Goal: Information Seeking & Learning: Learn about a topic

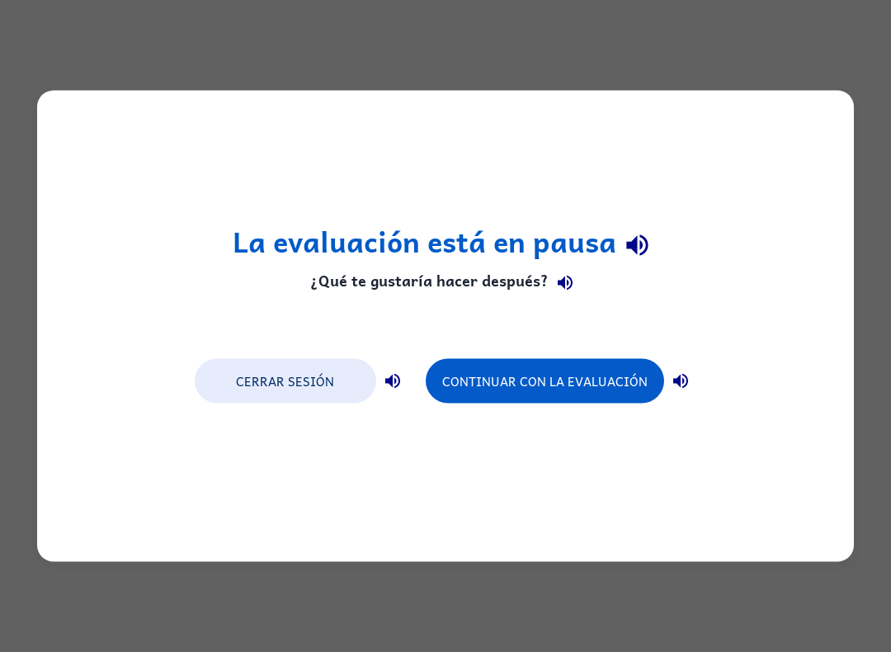
click at [600, 373] on button "Continuar con la evaluación" at bounding box center [545, 381] width 238 height 45
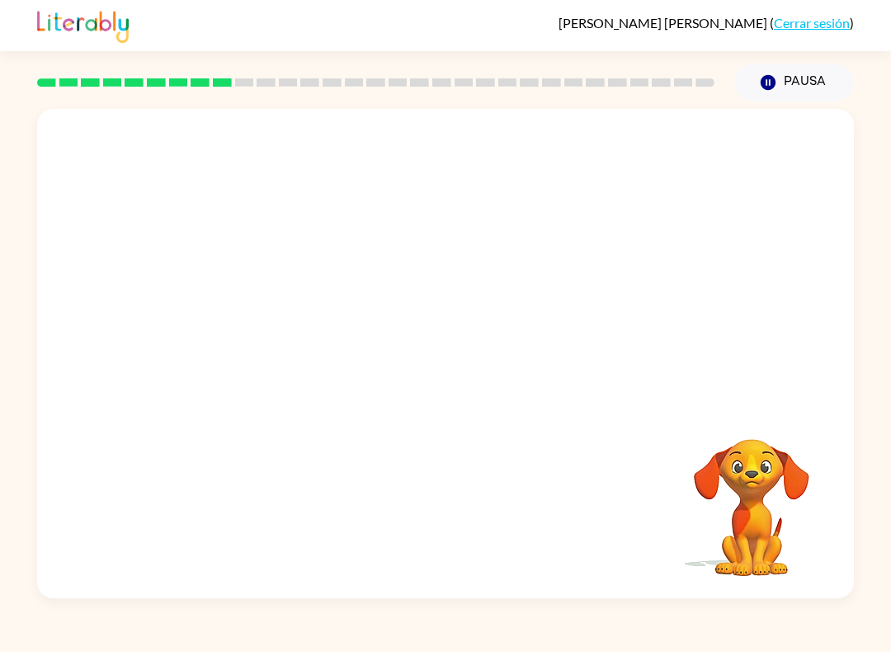
click at [889, 316] on div "Tu navegador debe admitir la reproducción de archivos .mp4 para usar Literably.…" at bounding box center [445, 349] width 891 height 497
click at [824, 356] on div at bounding box center [445, 256] width 817 height 295
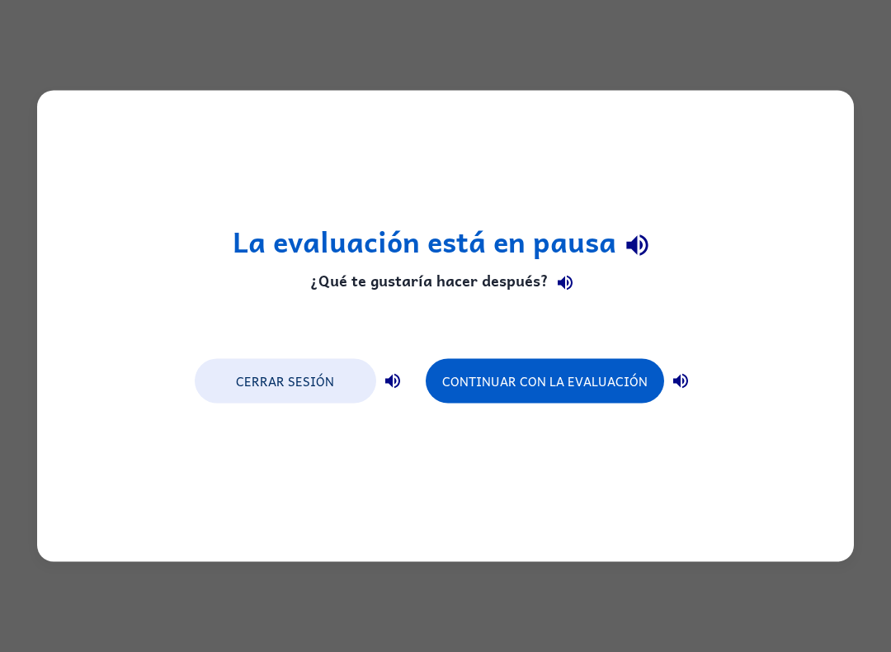
click at [570, 383] on button "Continuar con la evaluación" at bounding box center [545, 381] width 238 height 45
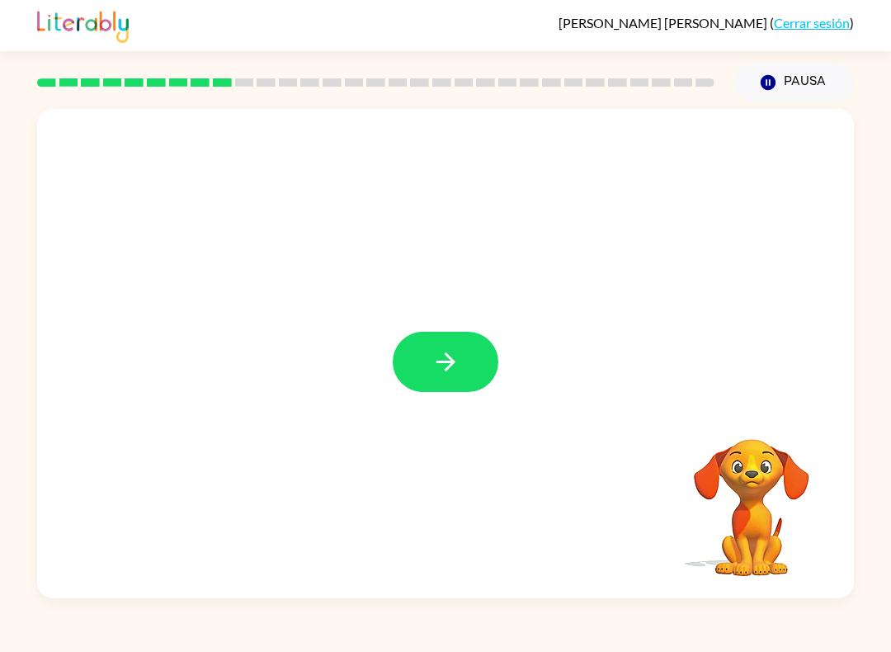
click at [426, 360] on button "button" at bounding box center [446, 362] width 106 height 60
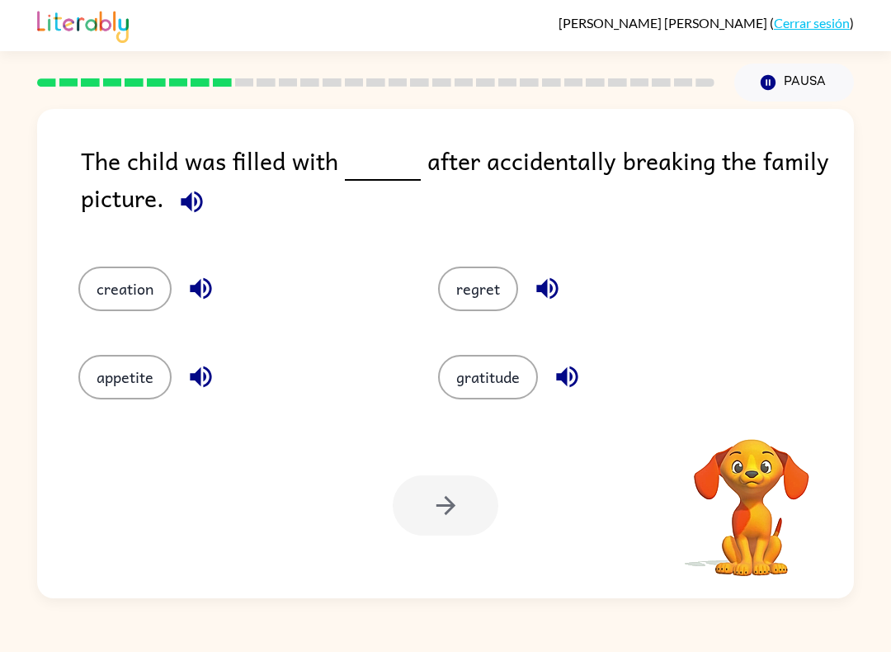
click at [200, 219] on button "button" at bounding box center [192, 202] width 42 height 42
click at [206, 224] on div "The child was filled with after accidentally breaking the family picture." at bounding box center [467, 188] width 773 height 92
click at [168, 179] on div "The child was filled with after accidentally breaking the family picture." at bounding box center [467, 188] width 773 height 92
click at [26, 294] on div "The child was filled with after accidentally breaking the family picture. creat…" at bounding box center [445, 349] width 891 height 497
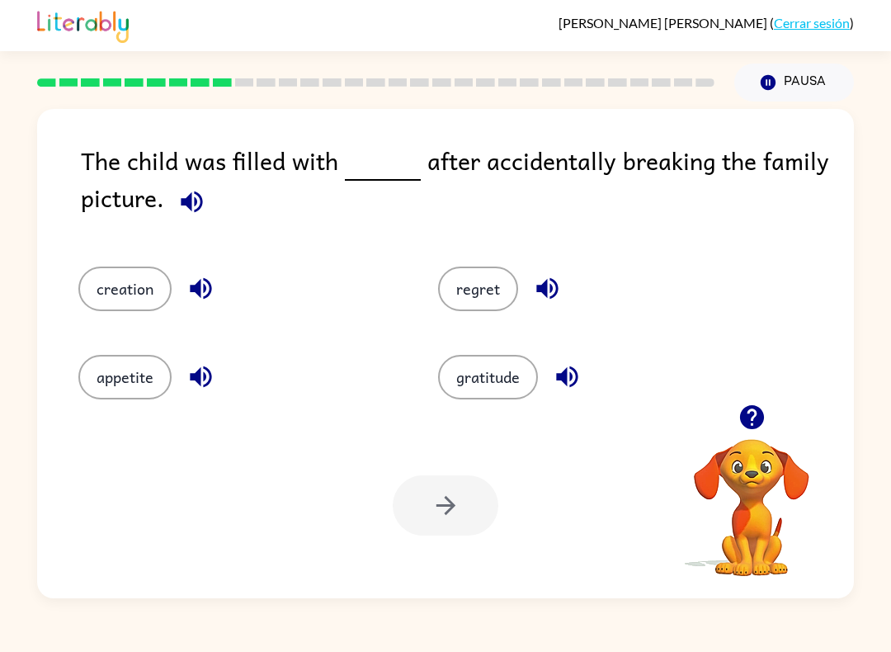
click at [122, 384] on button "appetite" at bounding box center [124, 377] width 93 height 45
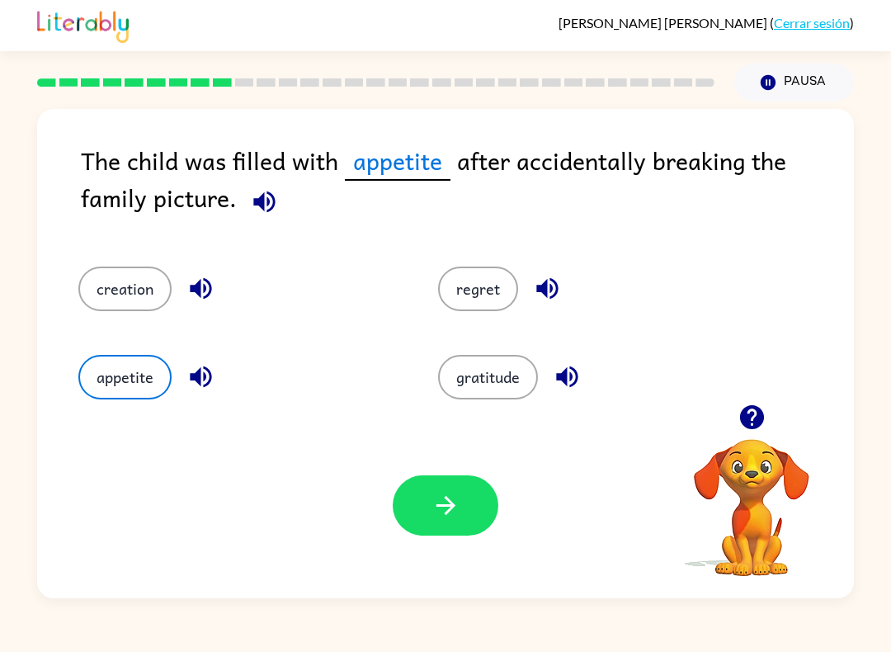
click at [479, 515] on button "button" at bounding box center [446, 505] width 106 height 60
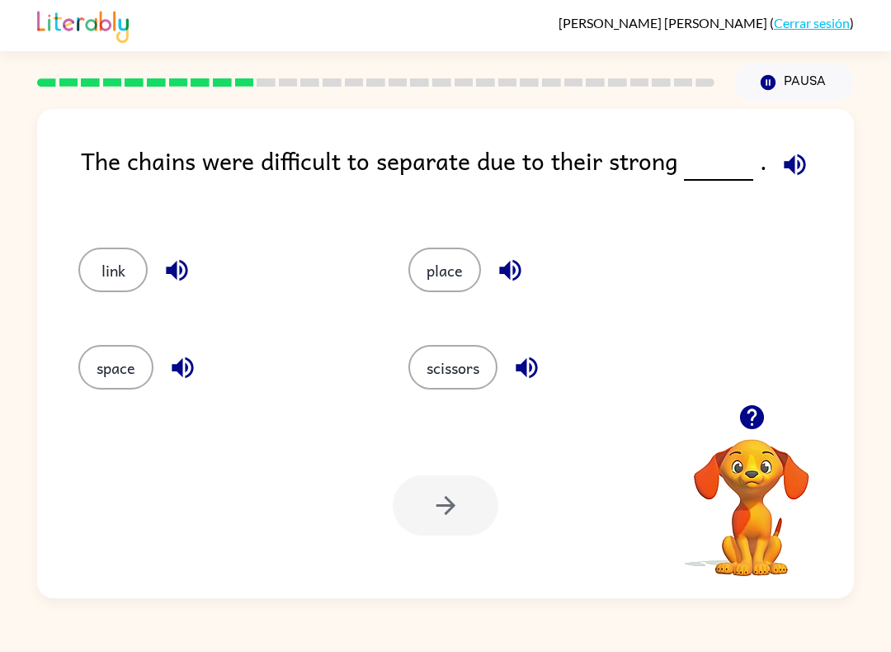
click at [450, 265] on button "place" at bounding box center [444, 269] width 73 height 45
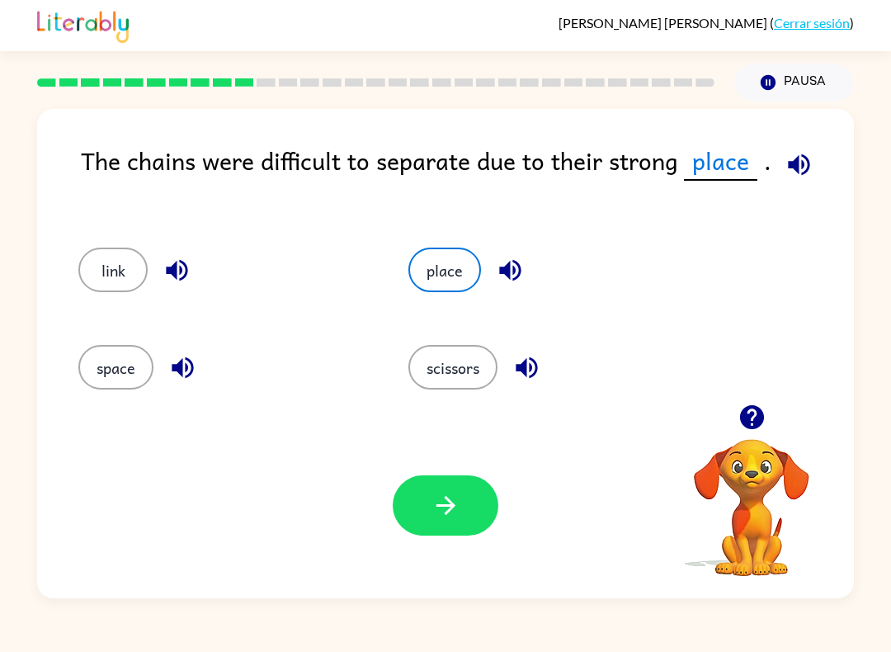
click at [435, 535] on button "button" at bounding box center [446, 505] width 106 height 60
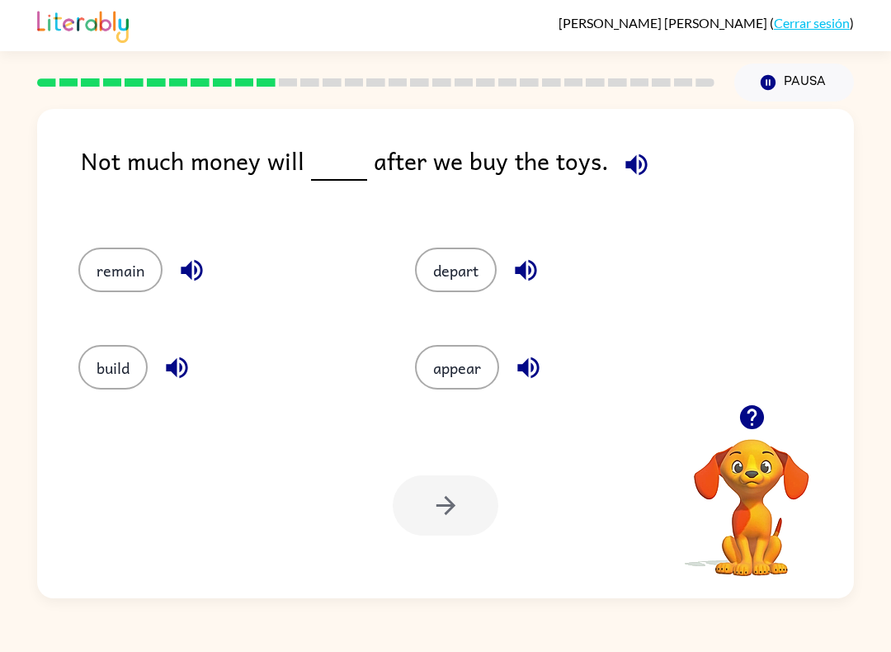
click at [622, 179] on icon "button" at bounding box center [636, 164] width 29 height 29
click at [197, 278] on icon "button" at bounding box center [191, 270] width 21 height 21
click at [435, 405] on div "appear" at bounding box center [552, 361] width 337 height 97
click at [470, 363] on button "appear" at bounding box center [457, 367] width 84 height 45
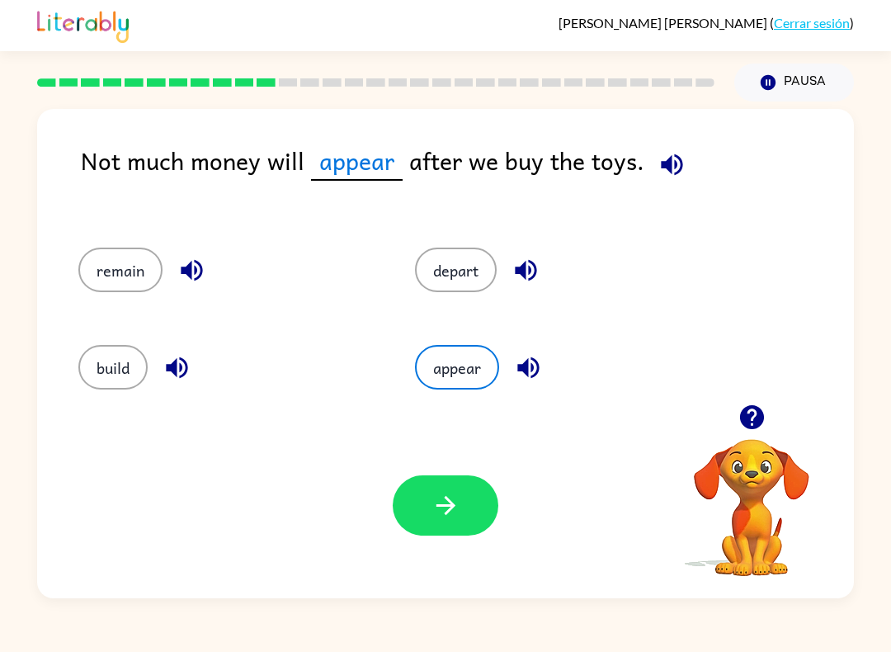
click at [438, 535] on button "button" at bounding box center [446, 505] width 106 height 60
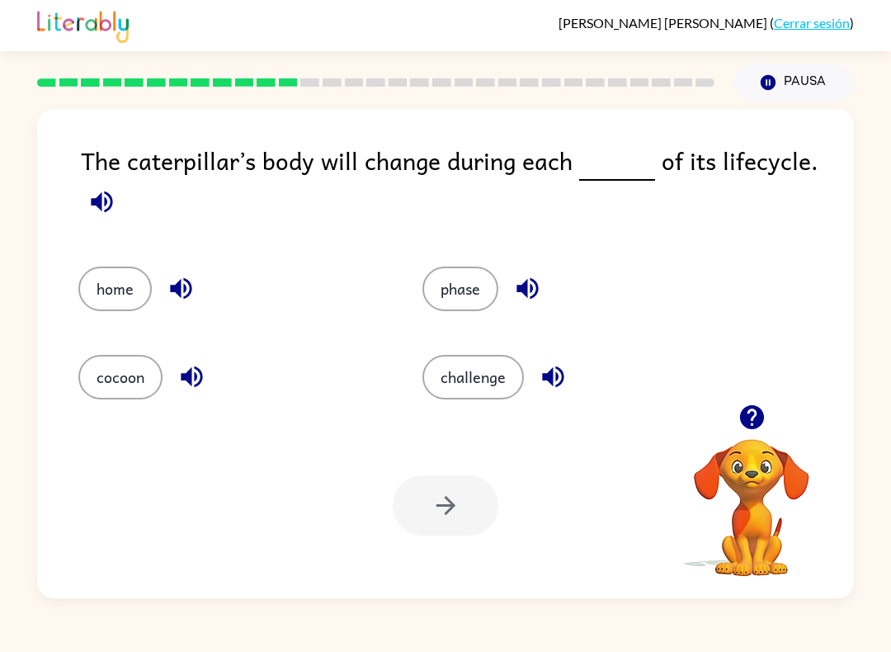
click at [453, 368] on button "challenge" at bounding box center [472, 377] width 101 height 45
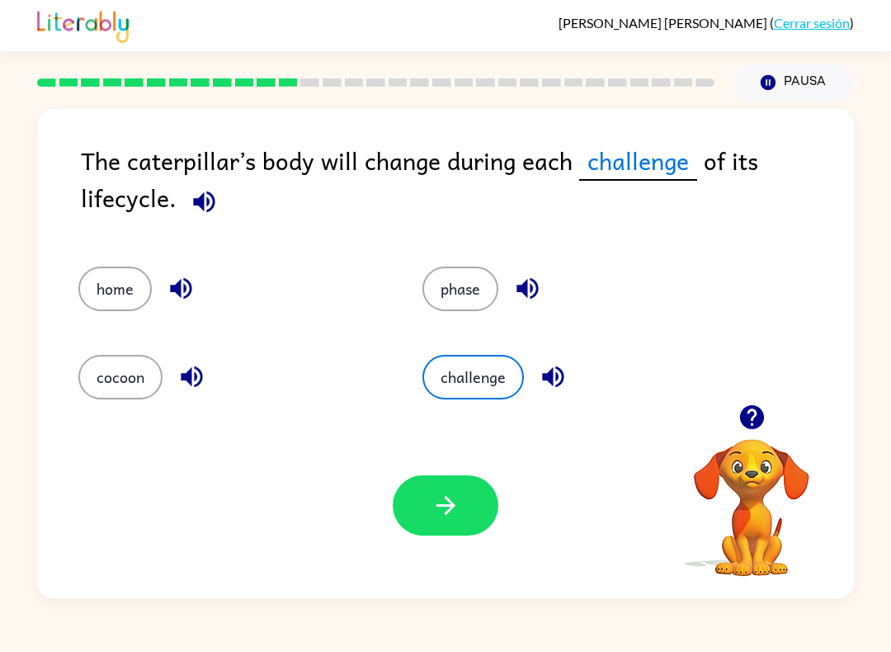
click at [482, 302] on button "phase" at bounding box center [460, 288] width 76 height 45
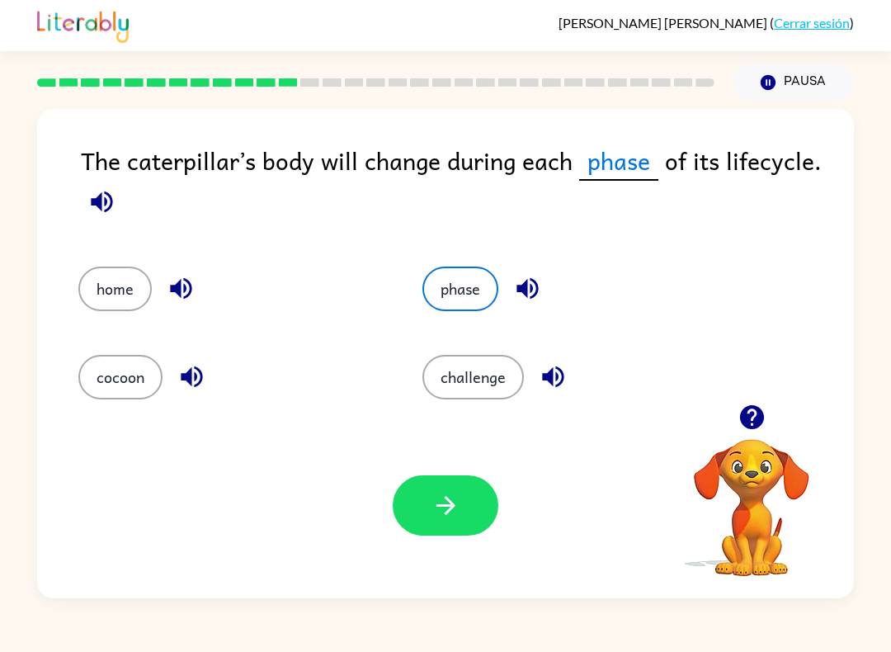
click at [469, 511] on button "button" at bounding box center [446, 505] width 106 height 60
click at [469, 511] on div at bounding box center [446, 505] width 106 height 60
click at [465, 496] on div at bounding box center [446, 505] width 106 height 60
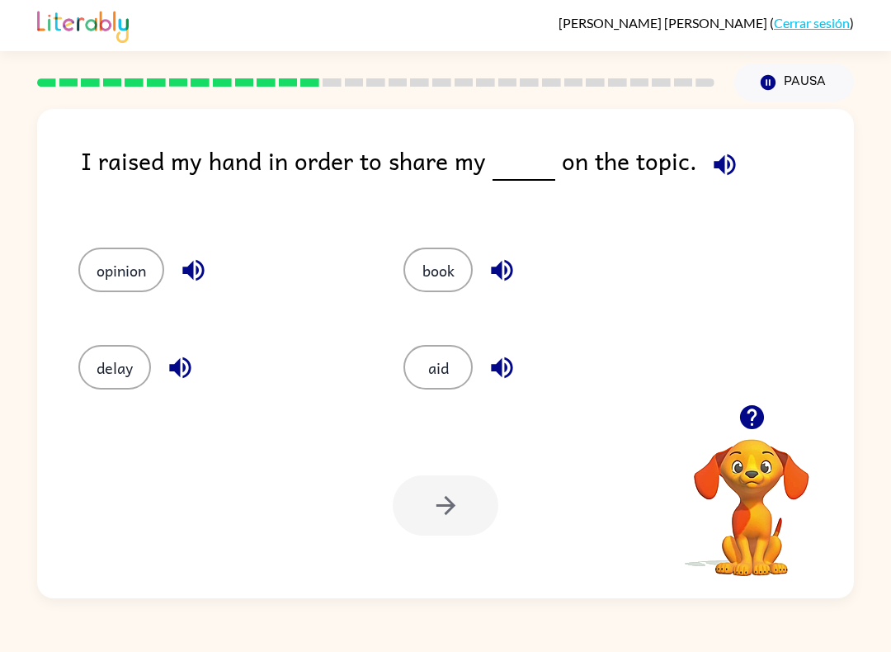
click at [421, 291] on button "book" at bounding box center [437, 269] width 69 height 45
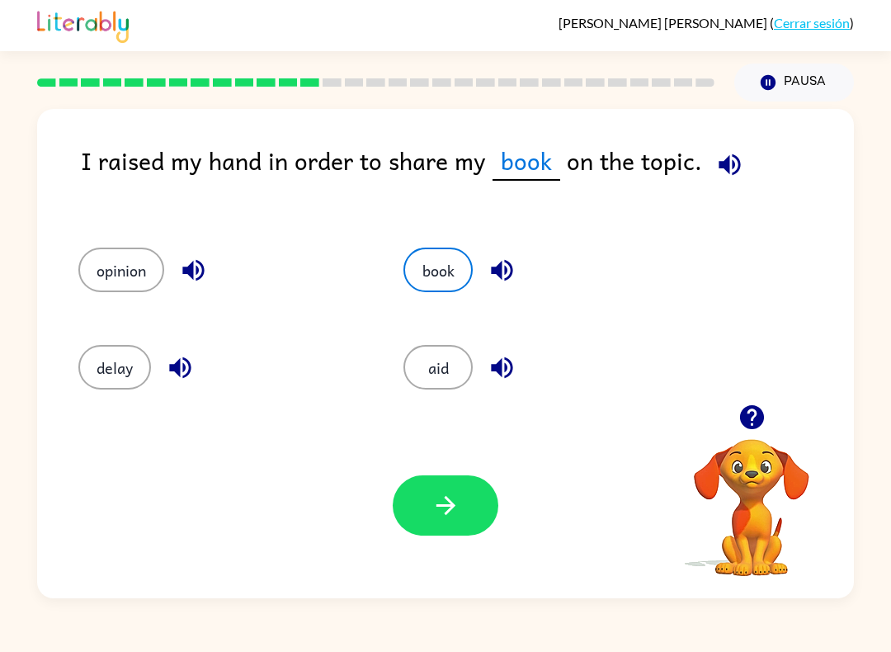
click at [460, 525] on button "button" at bounding box center [446, 505] width 106 height 60
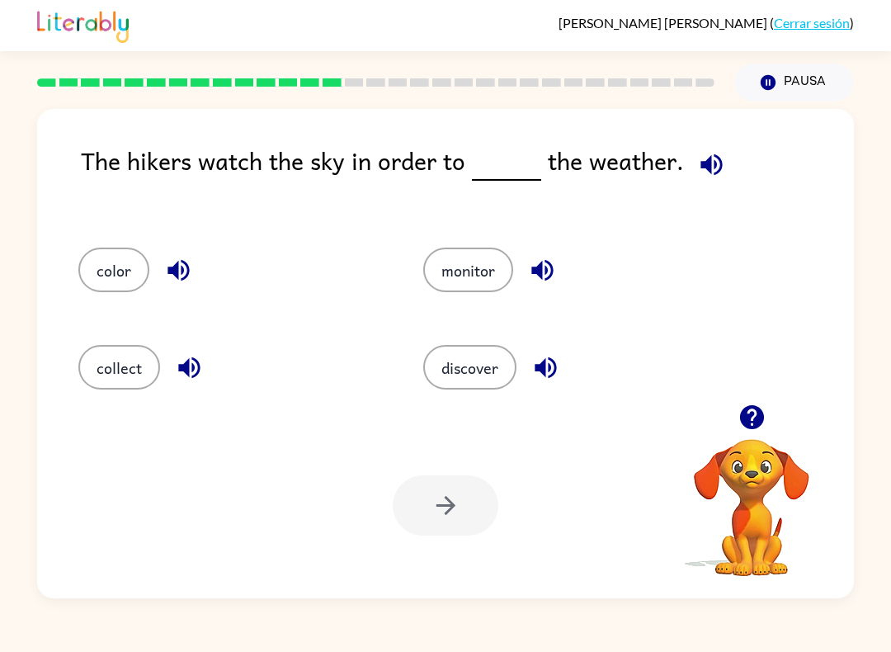
click at [459, 266] on button "monitor" at bounding box center [468, 269] width 90 height 45
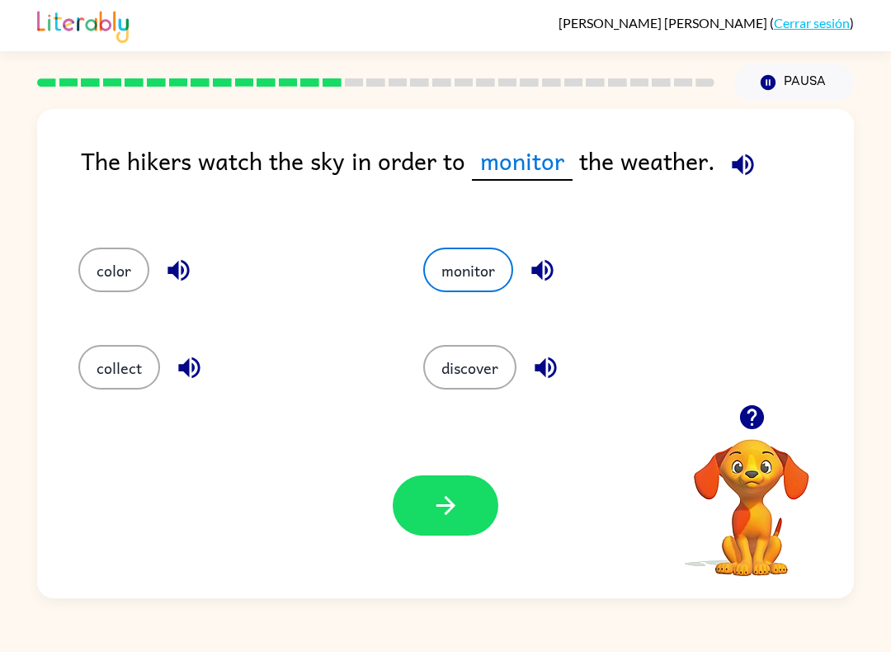
click at [459, 486] on button "button" at bounding box center [446, 505] width 106 height 60
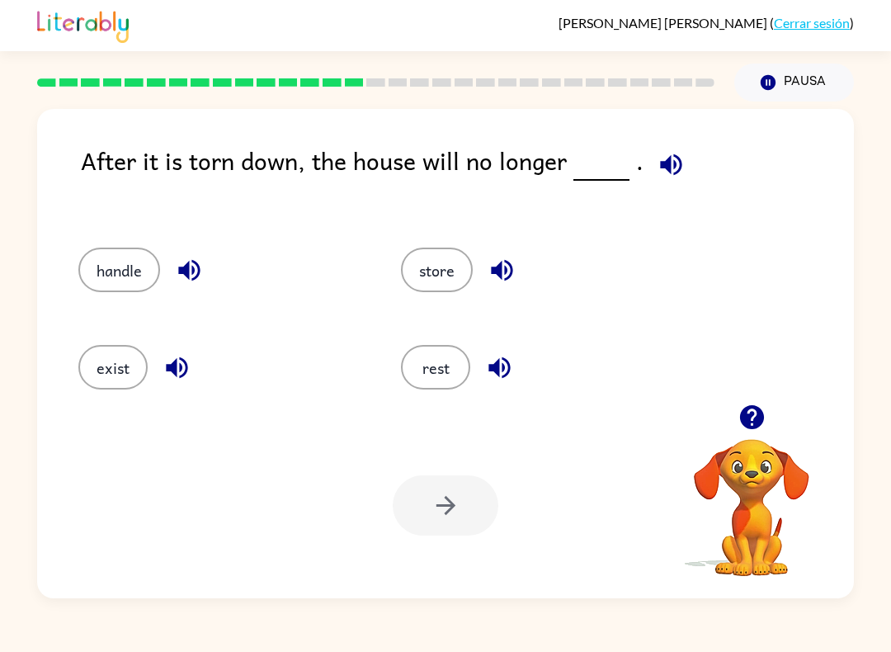
click at [434, 374] on button "rest" at bounding box center [435, 367] width 69 height 45
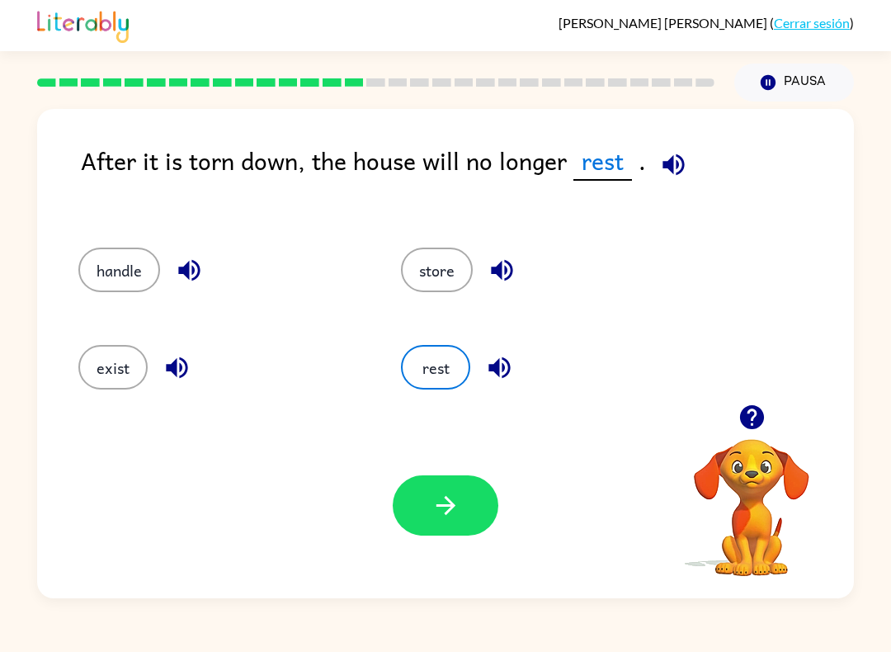
click at [457, 482] on button "button" at bounding box center [446, 505] width 106 height 60
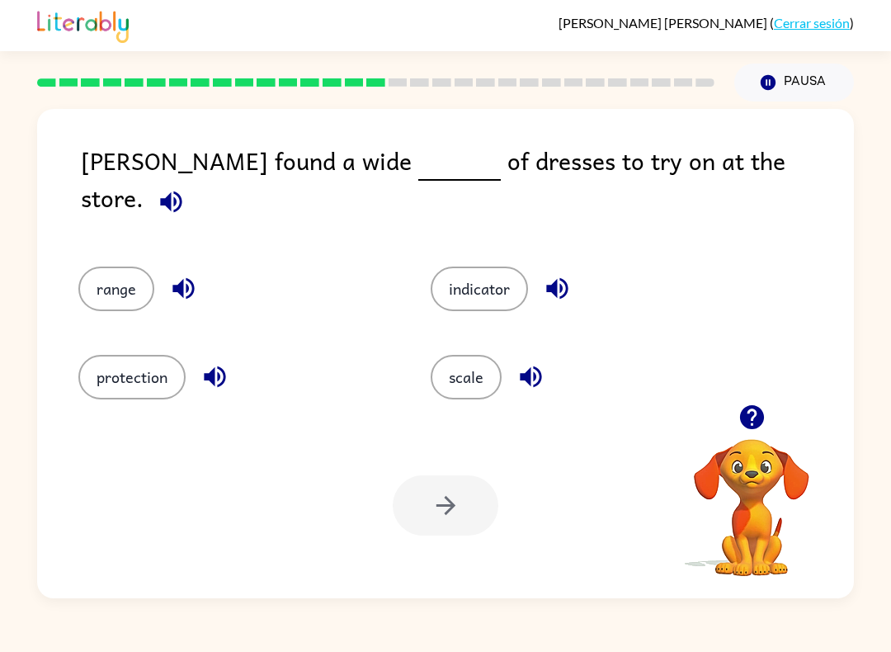
click at [99, 266] on button "range" at bounding box center [116, 288] width 76 height 45
click at [440, 503] on icon "button" at bounding box center [445, 505] width 29 height 29
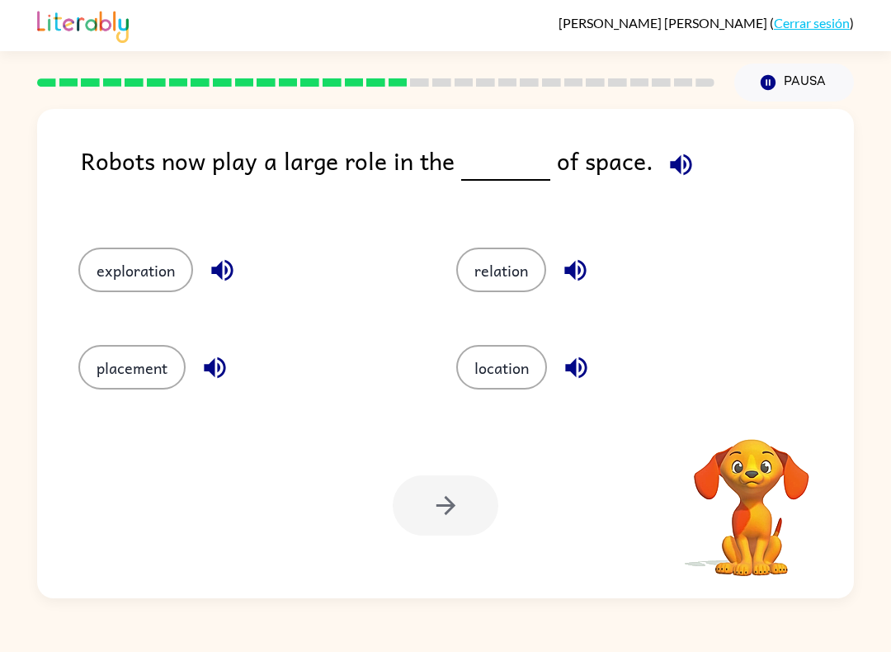
click at [116, 624] on div "[PERSON_NAME] ( Cerrar sesión ) Pausa Pausa Robots now play a large role in the…" at bounding box center [445, 326] width 891 height 652
click at [506, 353] on button "location" at bounding box center [501, 367] width 91 height 45
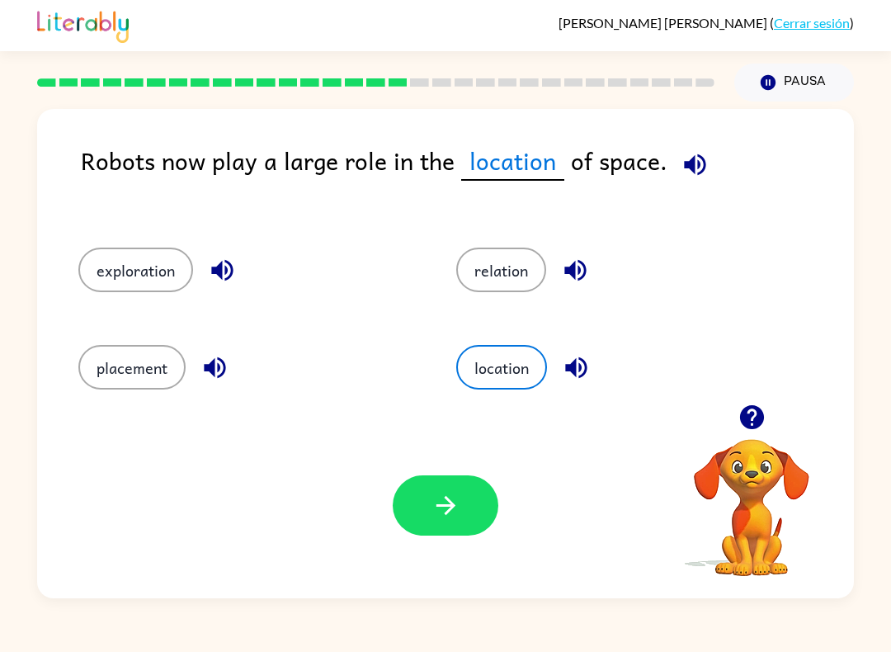
click at [449, 499] on icon "button" at bounding box center [445, 505] width 29 height 29
click at [448, 498] on div at bounding box center [446, 505] width 106 height 60
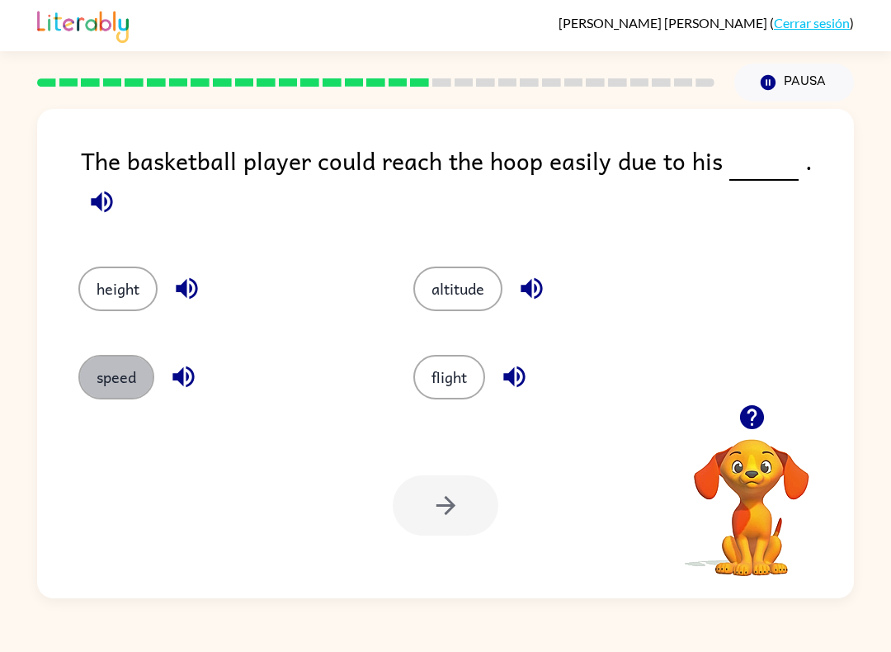
click at [111, 365] on button "speed" at bounding box center [116, 377] width 76 height 45
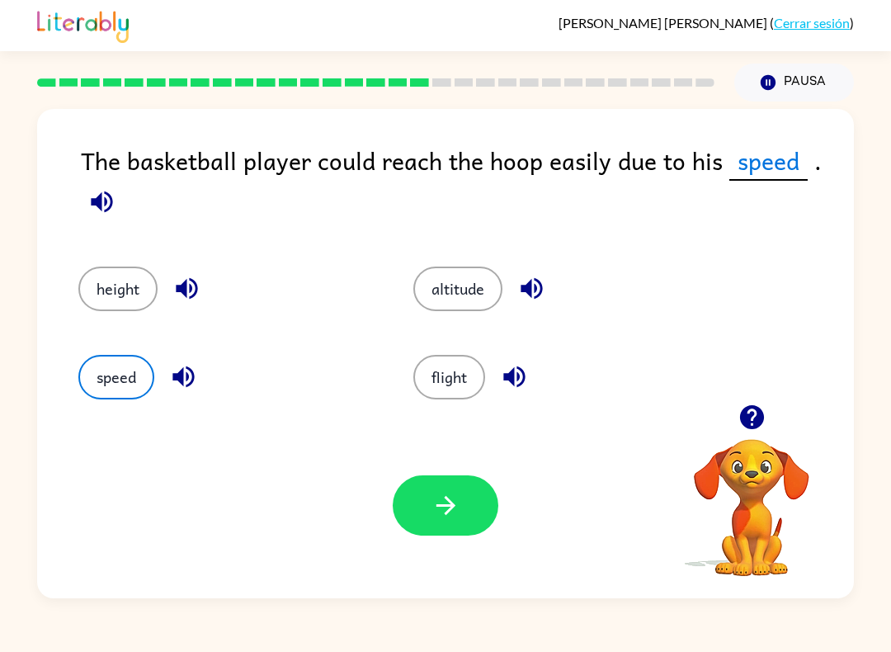
click at [128, 298] on button "height" at bounding box center [117, 288] width 79 height 45
click at [458, 515] on icon "button" at bounding box center [445, 505] width 29 height 29
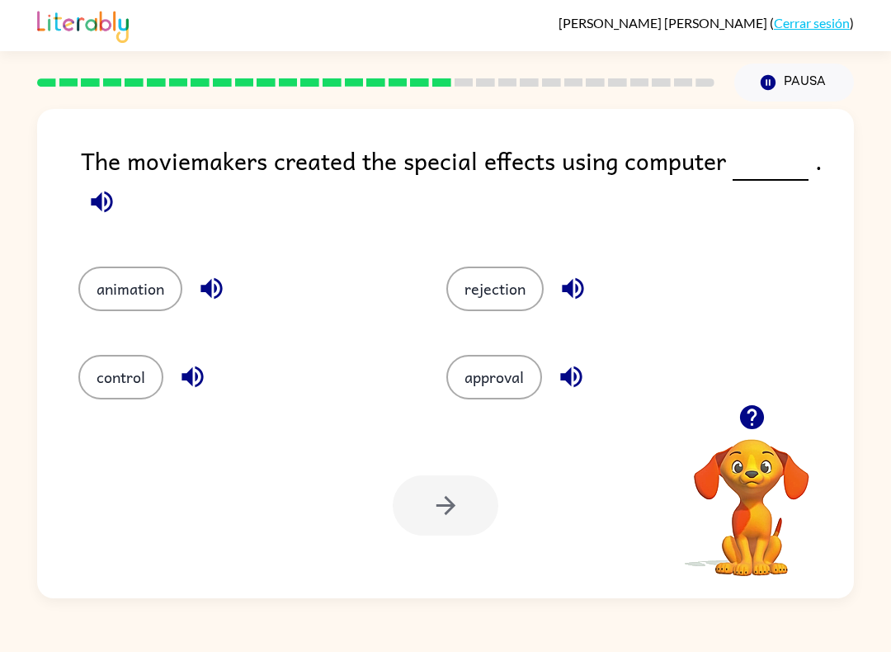
click at [437, 519] on div at bounding box center [446, 505] width 106 height 60
click at [140, 395] on button "control" at bounding box center [120, 377] width 85 height 45
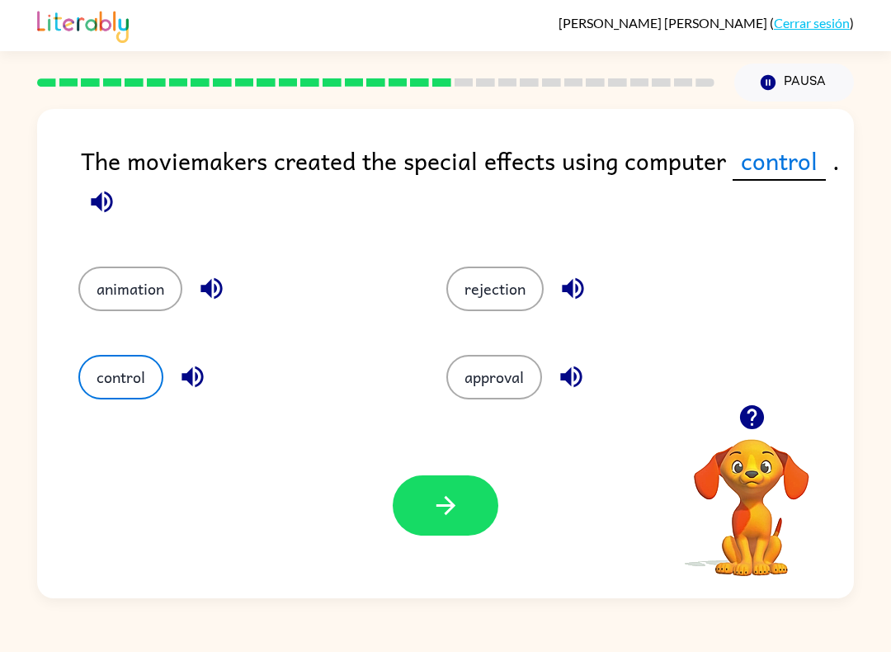
click at [450, 509] on icon "button" at bounding box center [445, 505] width 19 height 19
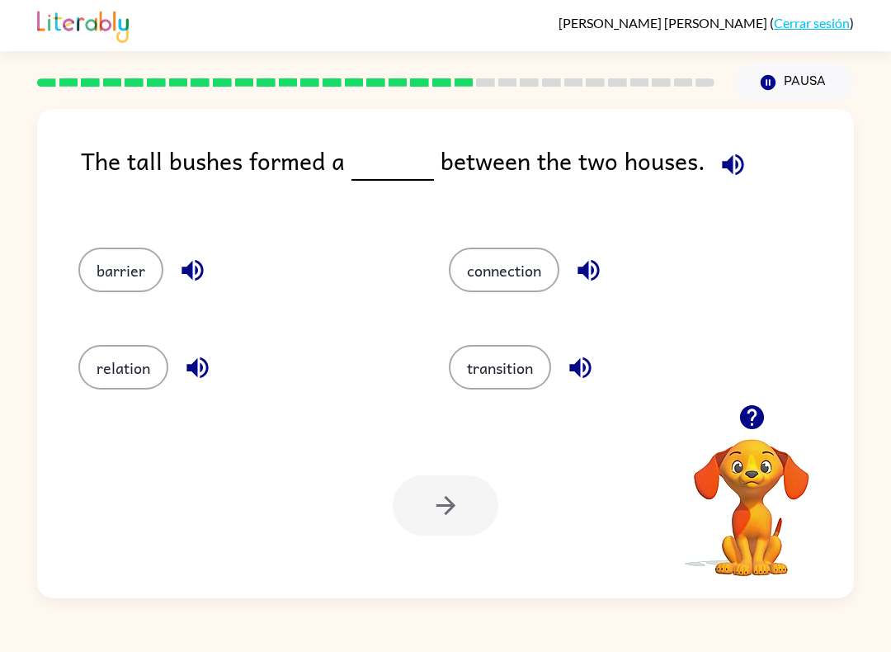
click at [534, 243] on div "connection" at bounding box center [602, 264] width 370 height 97
click at [494, 291] on button "connection" at bounding box center [504, 269] width 111 height 45
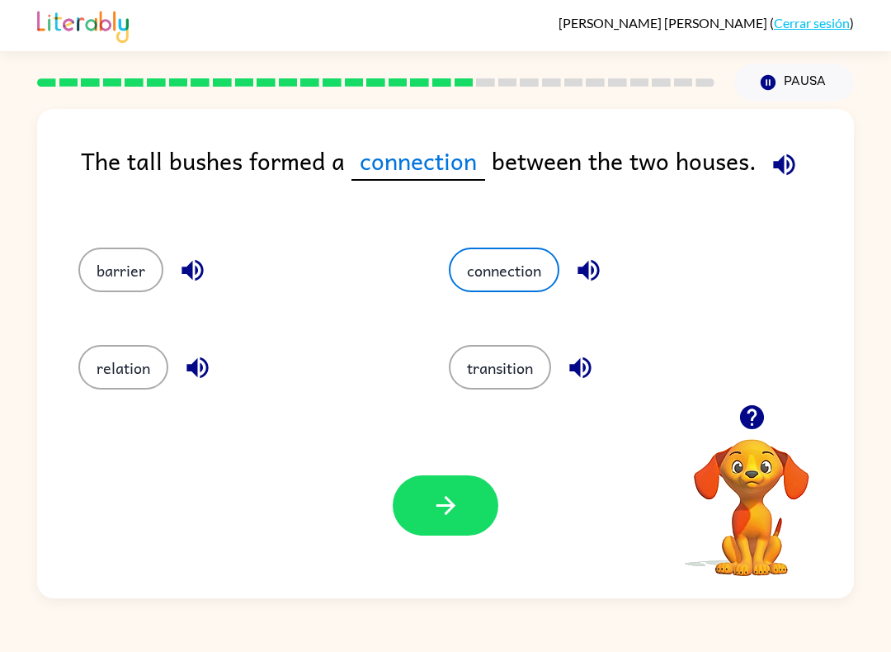
click at [450, 535] on button "button" at bounding box center [446, 505] width 106 height 60
click at [449, 534] on div at bounding box center [446, 505] width 106 height 60
click at [491, 500] on div at bounding box center [446, 505] width 106 height 60
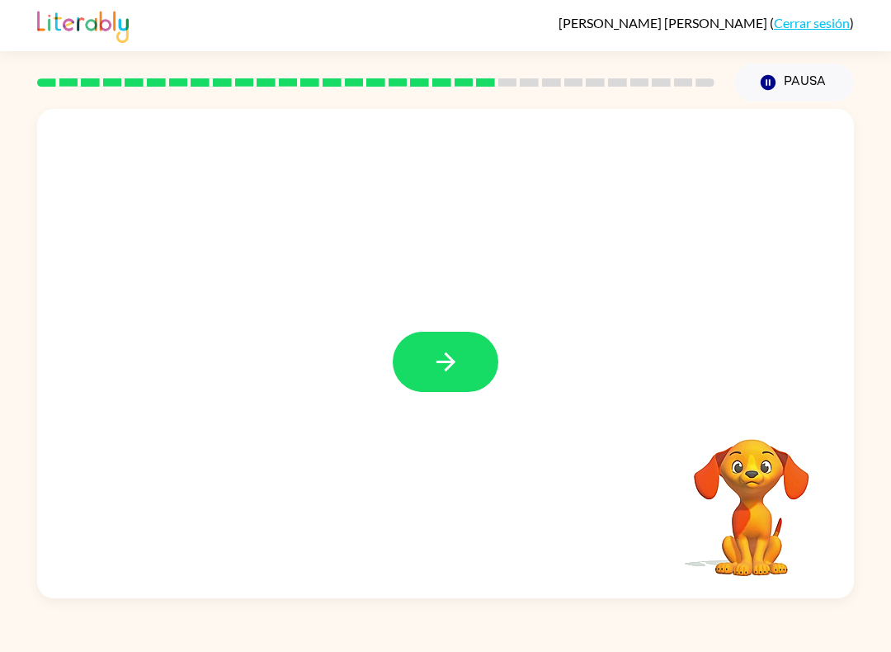
click at [397, 370] on button "button" at bounding box center [446, 362] width 106 height 60
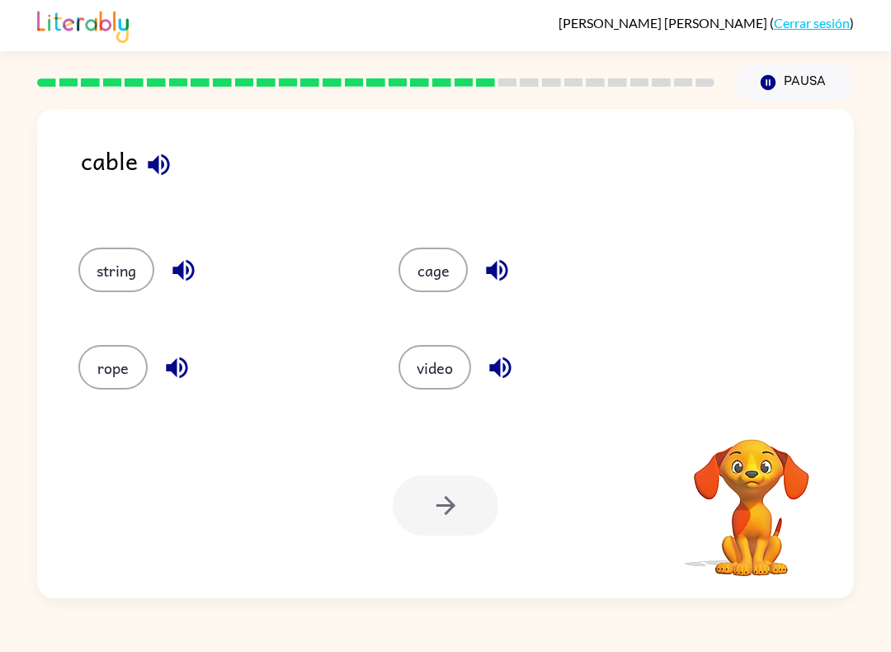
click at [453, 365] on button "video" at bounding box center [434, 367] width 73 height 45
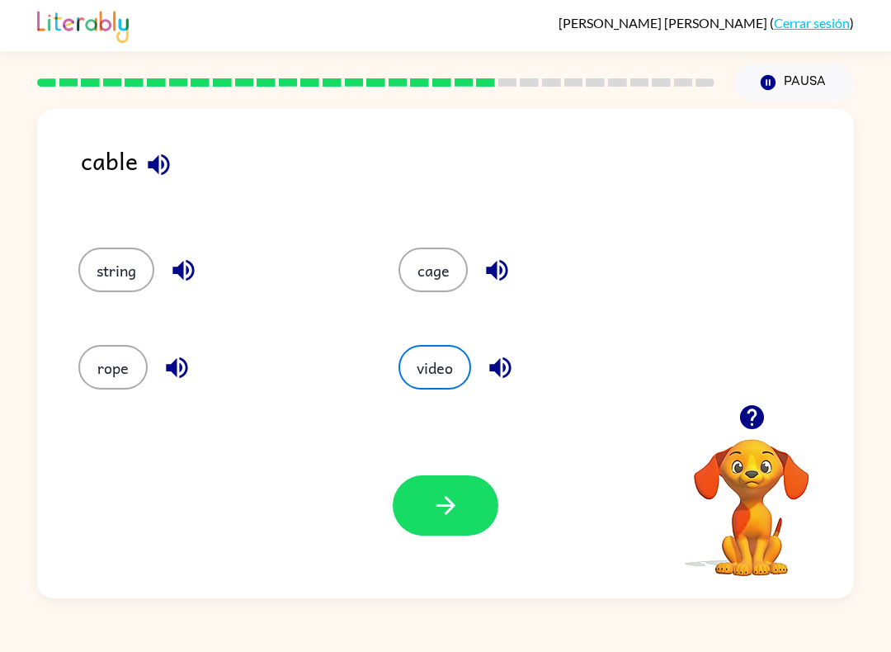
click at [468, 502] on button "button" at bounding box center [446, 505] width 106 height 60
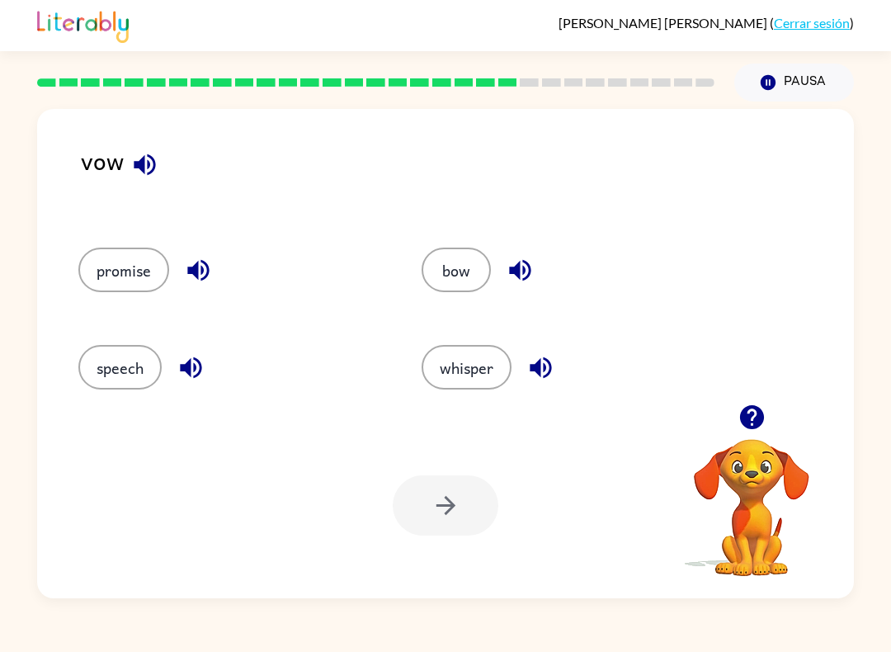
click at [91, 352] on button "speech" at bounding box center [119, 367] width 83 height 45
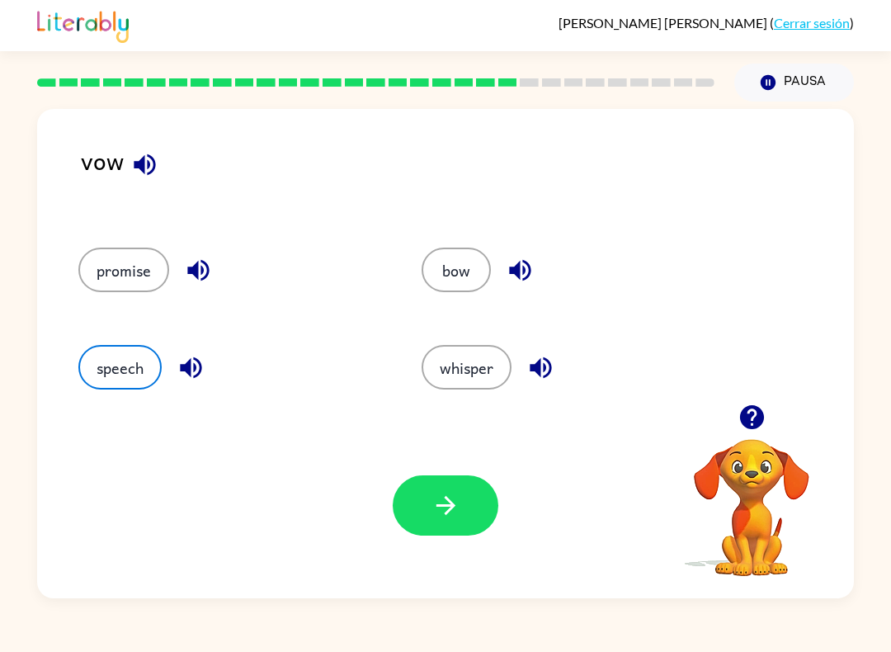
click at [433, 522] on button "button" at bounding box center [446, 505] width 106 height 60
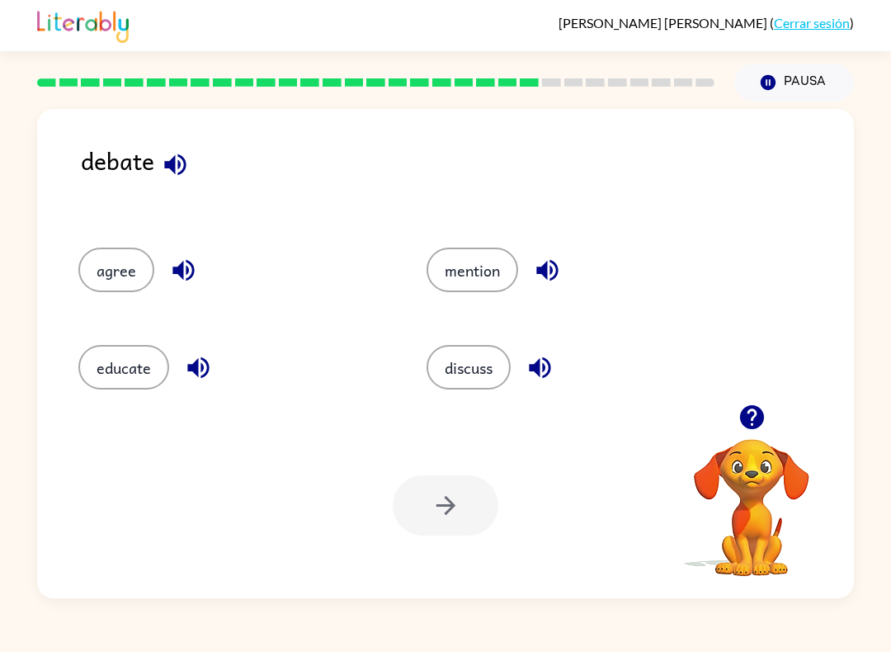
click at [471, 384] on button "discuss" at bounding box center [468, 367] width 84 height 45
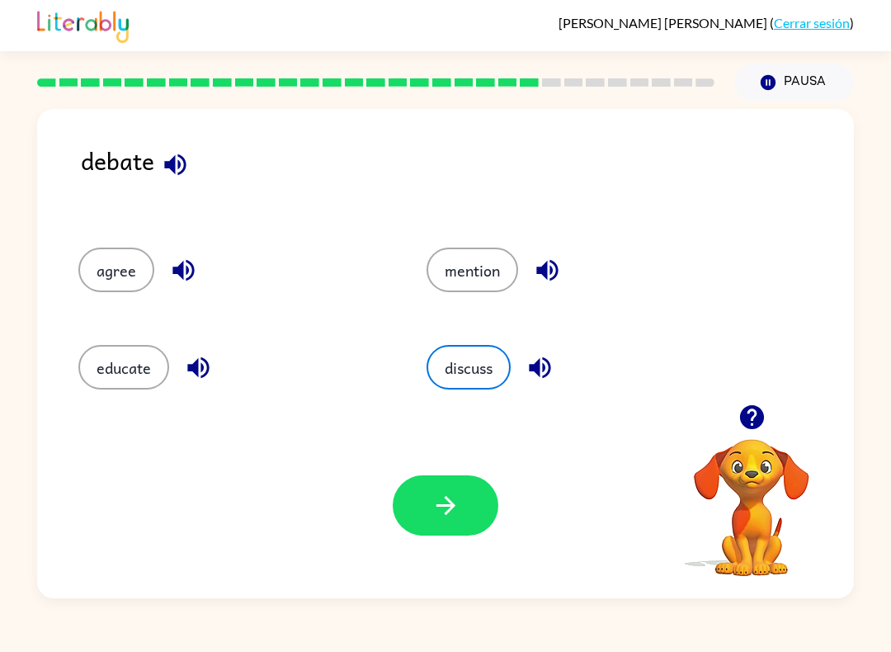
click at [460, 546] on div "Tu navegador debe admitir la reproducción de archivos .mp4 para usar Literably.…" at bounding box center [445, 505] width 817 height 186
click at [431, 535] on button "button" at bounding box center [446, 505] width 106 height 60
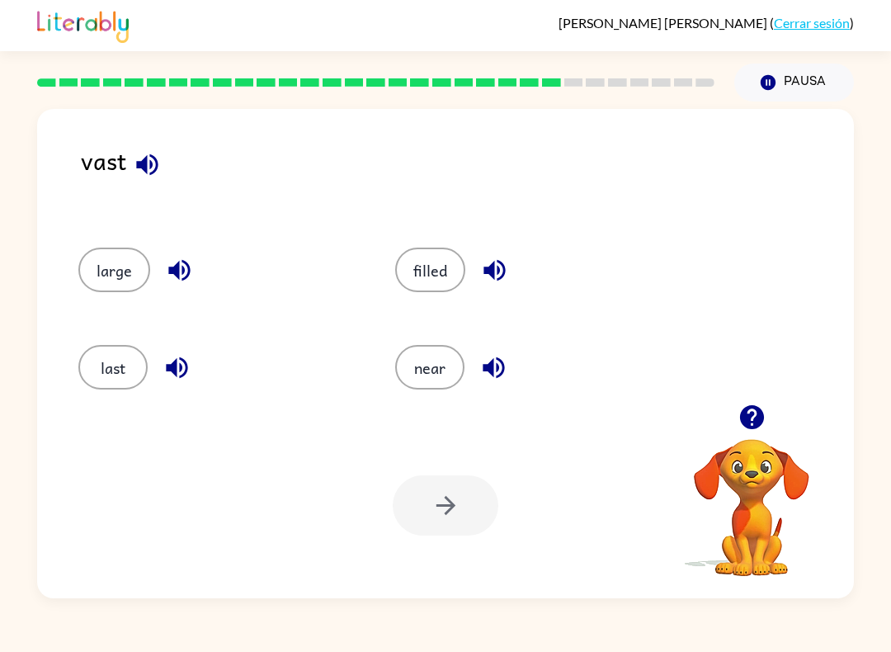
click at [116, 337] on div "last" at bounding box center [205, 361] width 317 height 97
click at [116, 336] on div "last" at bounding box center [205, 361] width 317 height 97
click at [403, 470] on div "Tu navegador debe admitir la reproducción de archivos .mp4 para usar Literably.…" at bounding box center [445, 505] width 817 height 186
click at [441, 483] on div at bounding box center [446, 505] width 106 height 60
click at [134, 367] on button "last" at bounding box center [112, 367] width 69 height 45
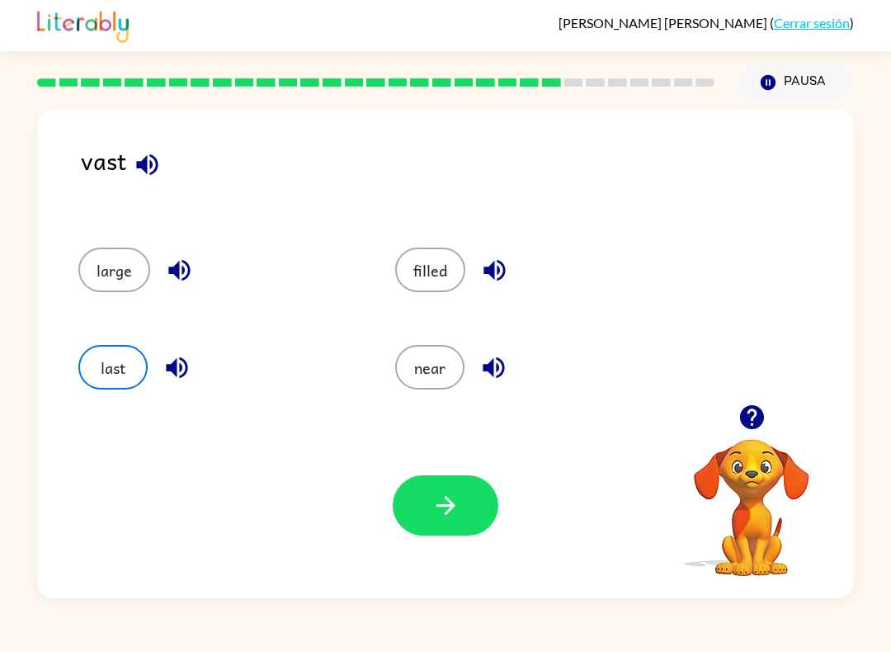
click at [453, 511] on icon "button" at bounding box center [445, 505] width 29 height 29
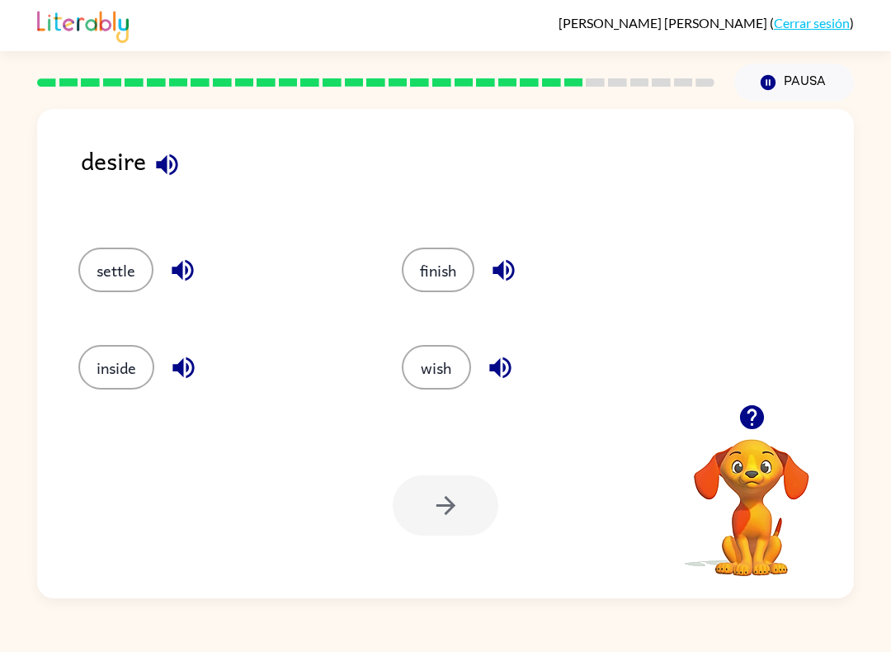
click at [106, 351] on button "inside" at bounding box center [116, 367] width 76 height 45
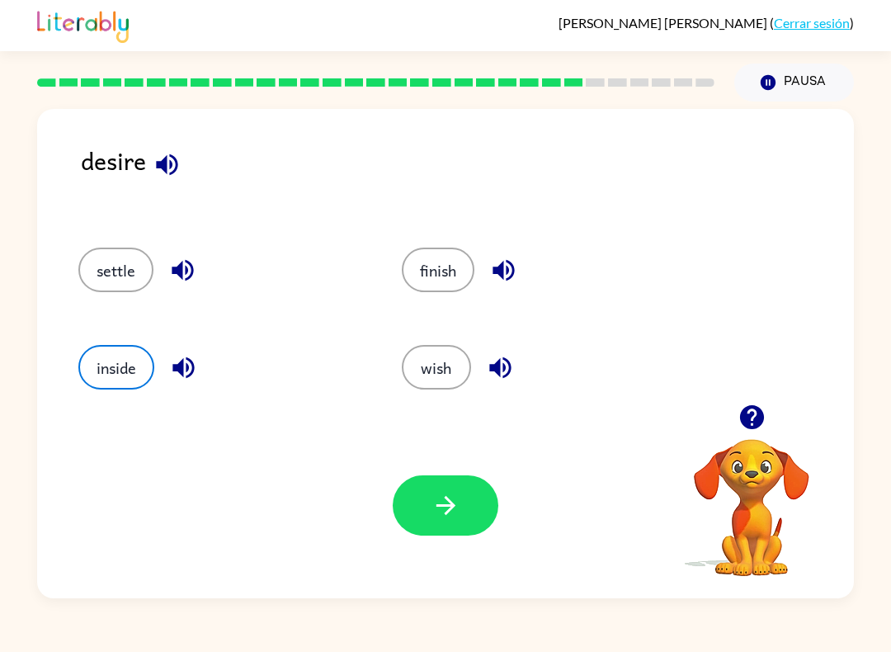
click at [114, 250] on button "settle" at bounding box center [115, 269] width 75 height 45
click at [469, 502] on button "button" at bounding box center [446, 505] width 106 height 60
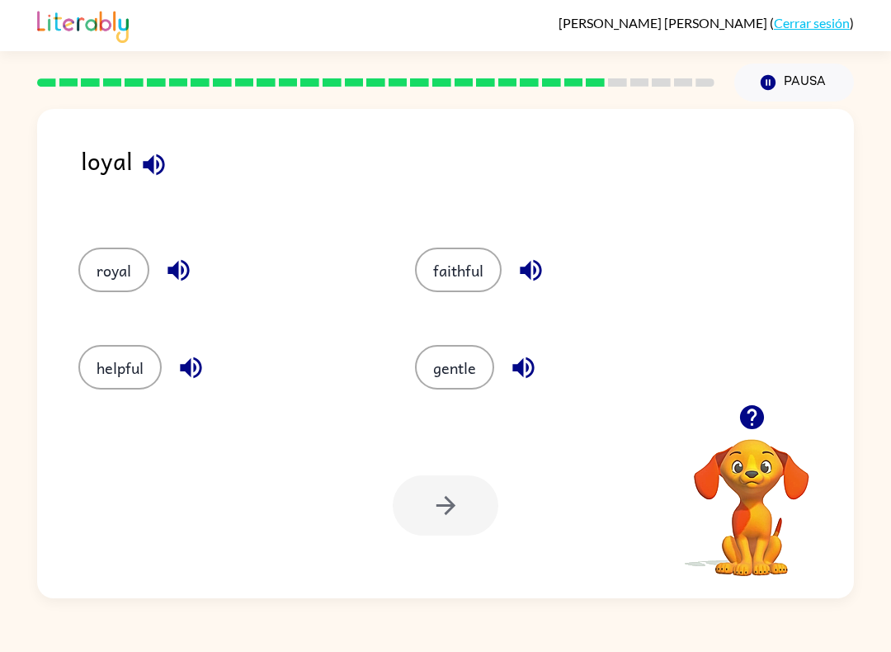
click at [452, 261] on button "faithful" at bounding box center [458, 269] width 87 height 45
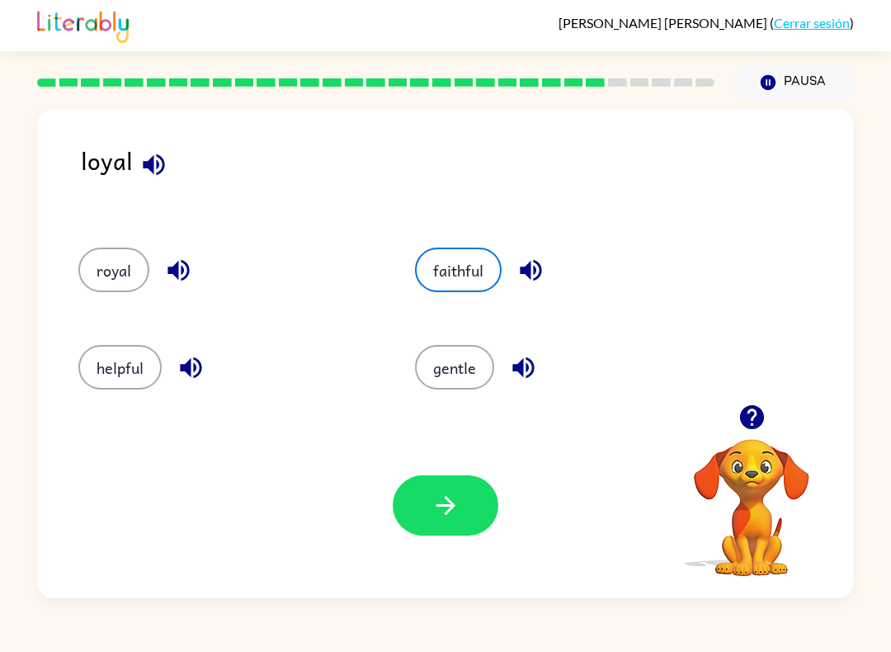
click at [445, 510] on icon "button" at bounding box center [445, 505] width 29 height 29
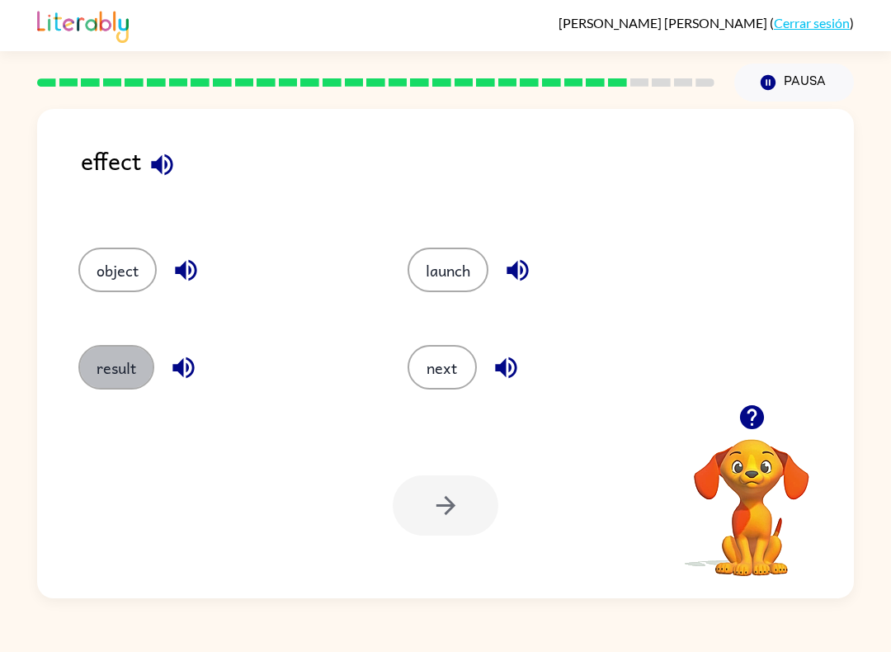
click at [113, 377] on button "result" at bounding box center [116, 367] width 76 height 45
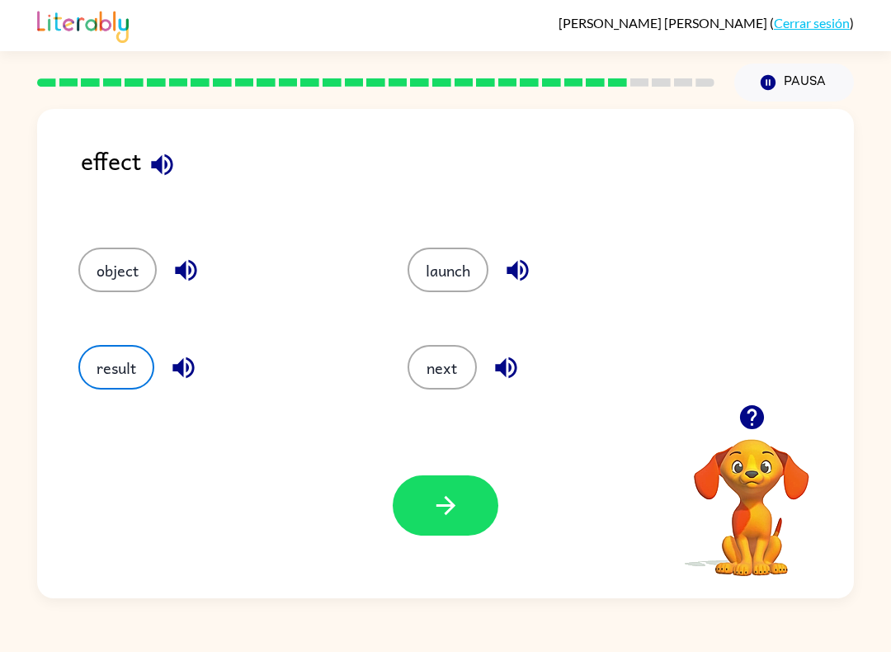
click at [489, 525] on button "button" at bounding box center [446, 505] width 106 height 60
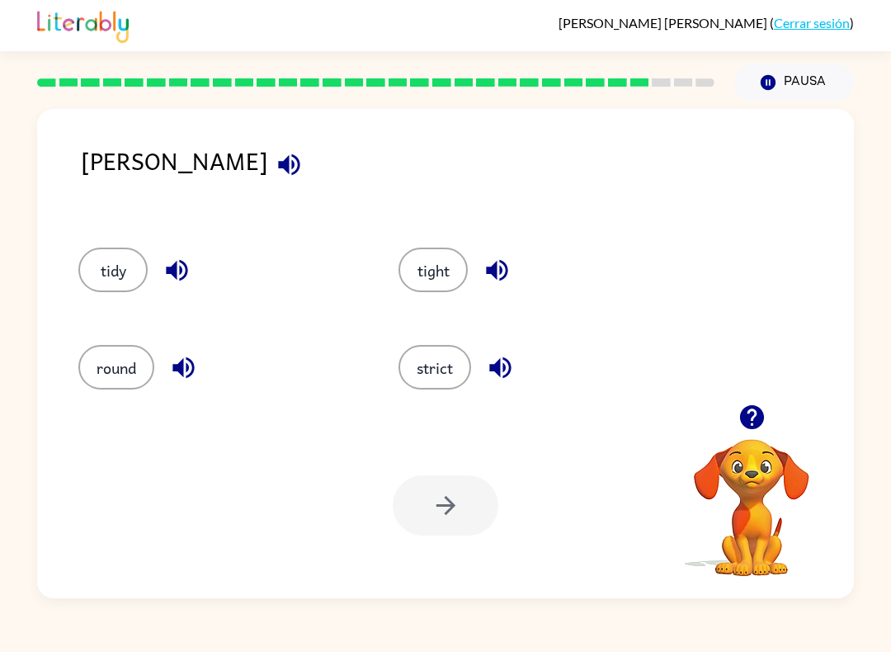
click at [460, 374] on button "strict" at bounding box center [434, 367] width 73 height 45
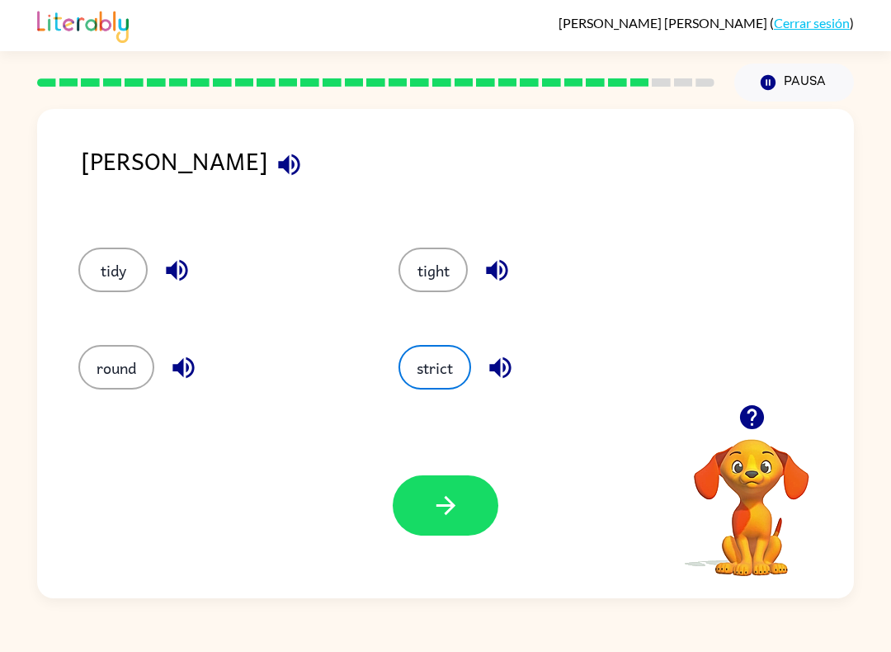
click at [486, 507] on button "button" at bounding box center [446, 505] width 106 height 60
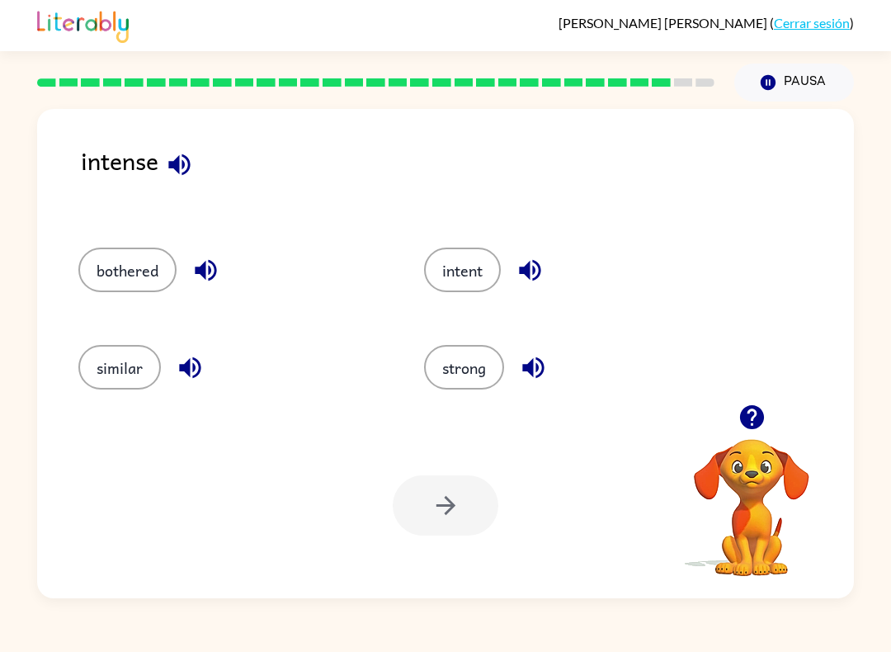
click at [494, 371] on button "strong" at bounding box center [464, 367] width 80 height 45
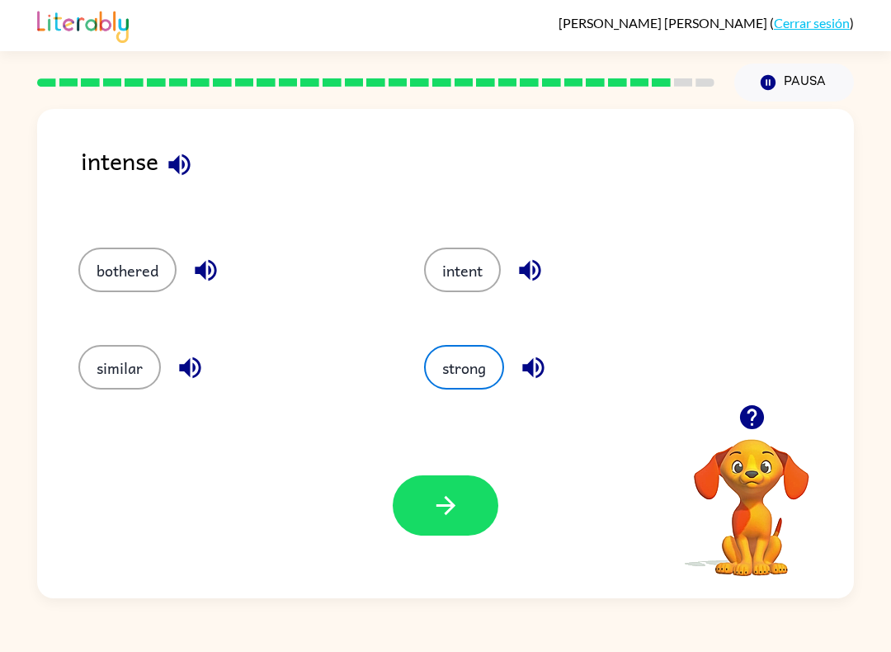
click at [469, 467] on div "Tu navegador debe admitir la reproducción de archivos .mp4 para usar Literably.…" at bounding box center [445, 505] width 817 height 186
click at [447, 513] on icon "button" at bounding box center [445, 505] width 19 height 19
click at [454, 530] on div at bounding box center [446, 505] width 106 height 60
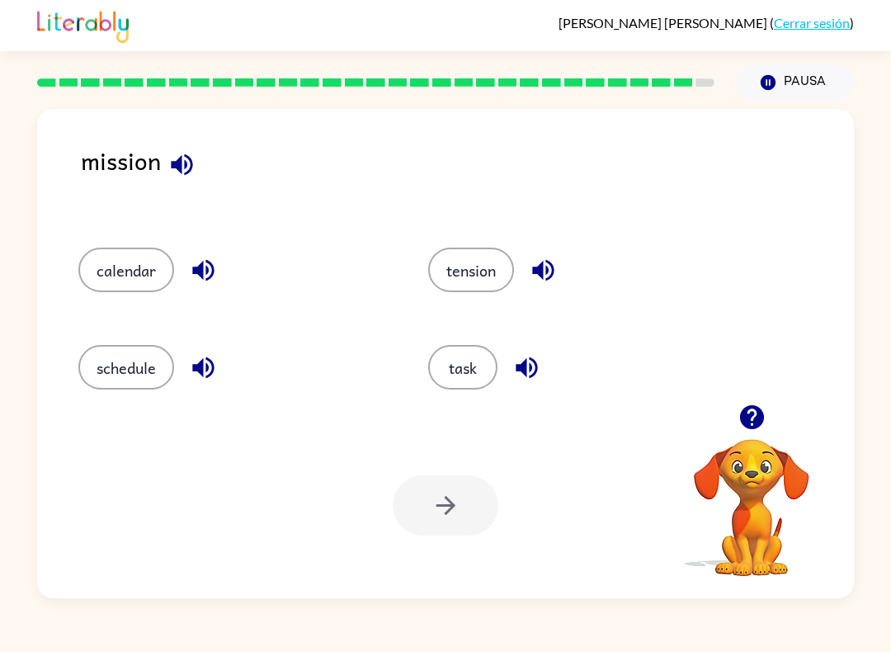
click at [492, 373] on button "task" at bounding box center [462, 367] width 69 height 45
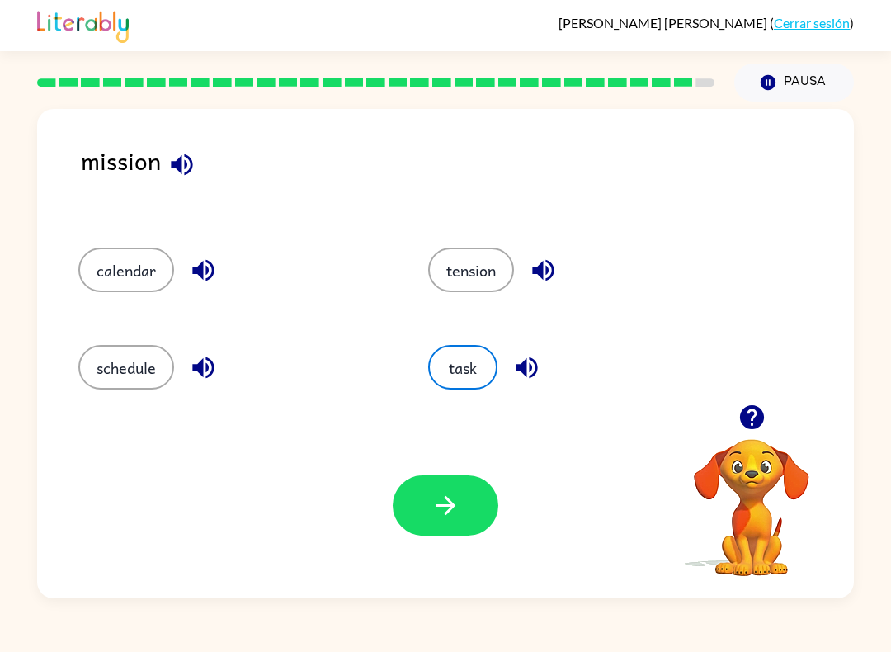
click at [446, 477] on button "button" at bounding box center [446, 505] width 106 height 60
